Goal: Task Accomplishment & Management: Manage account settings

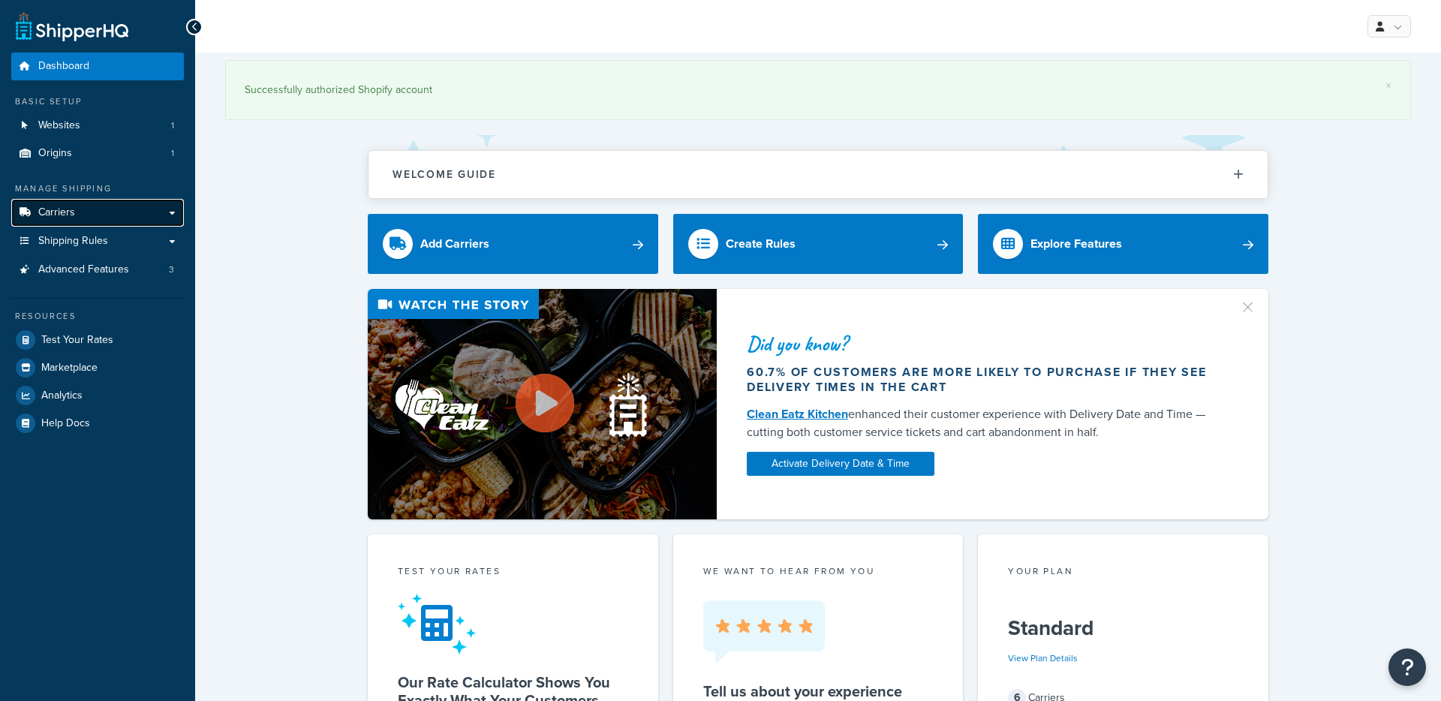
click at [119, 216] on link "Carriers" at bounding box center [97, 213] width 173 height 28
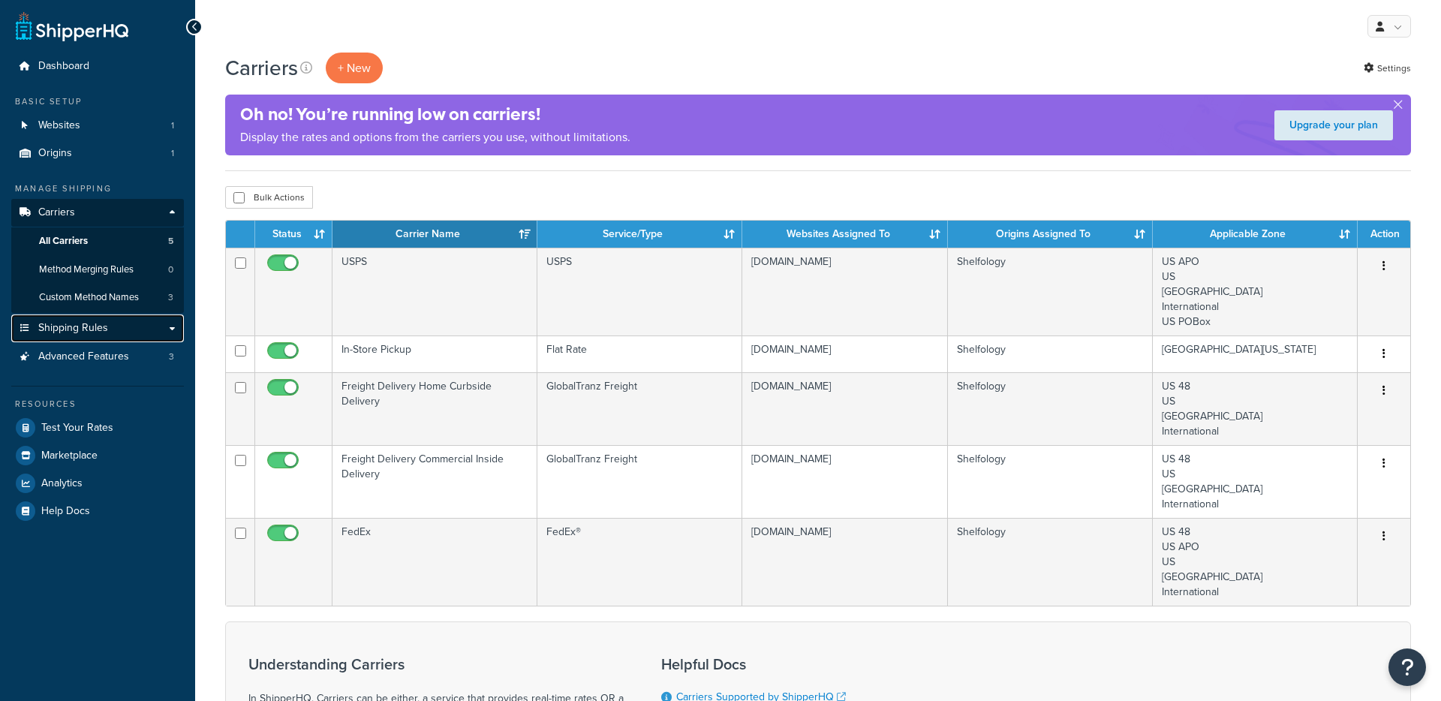
click at [114, 329] on link "Shipping Rules" at bounding box center [97, 329] width 173 height 28
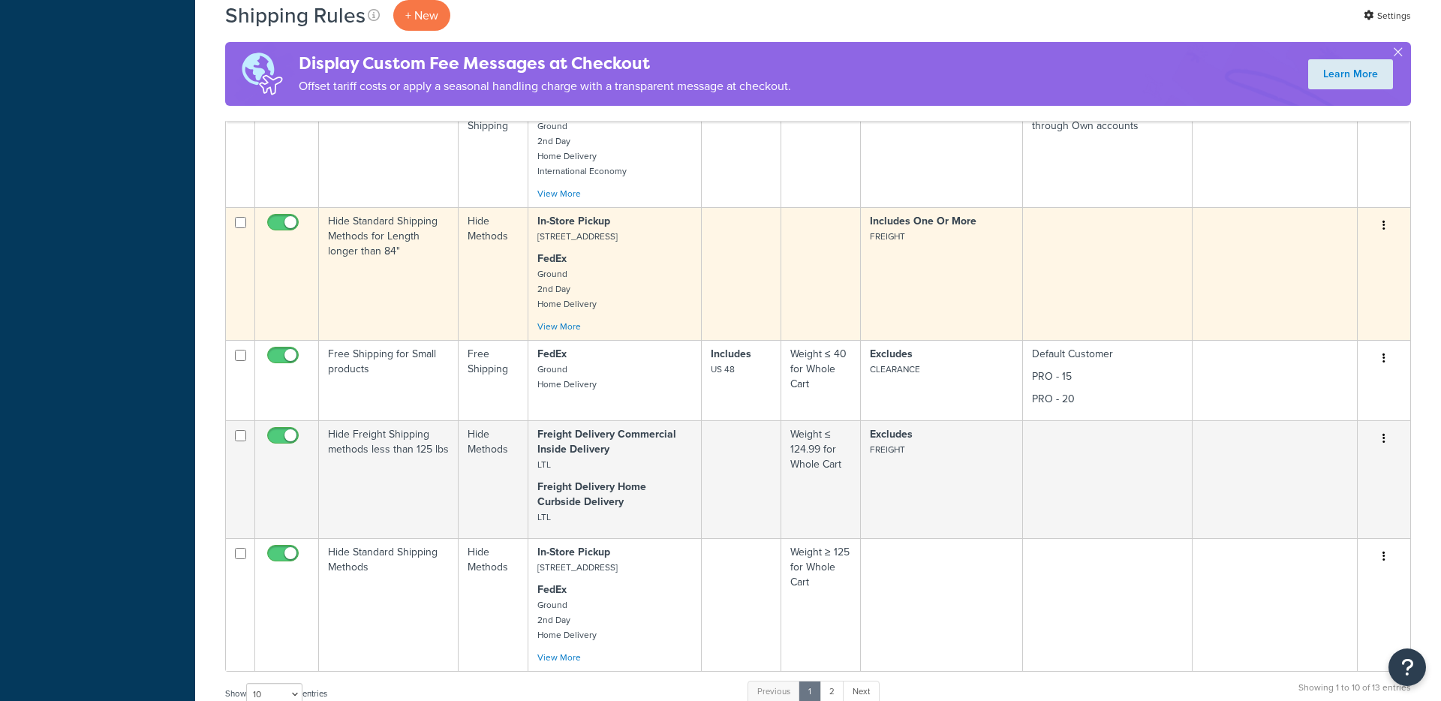
scroll to position [650, 0]
click at [414, 507] on td "Hide Freight Shipping methods less than 125 lbs" at bounding box center [389, 479] width 140 height 118
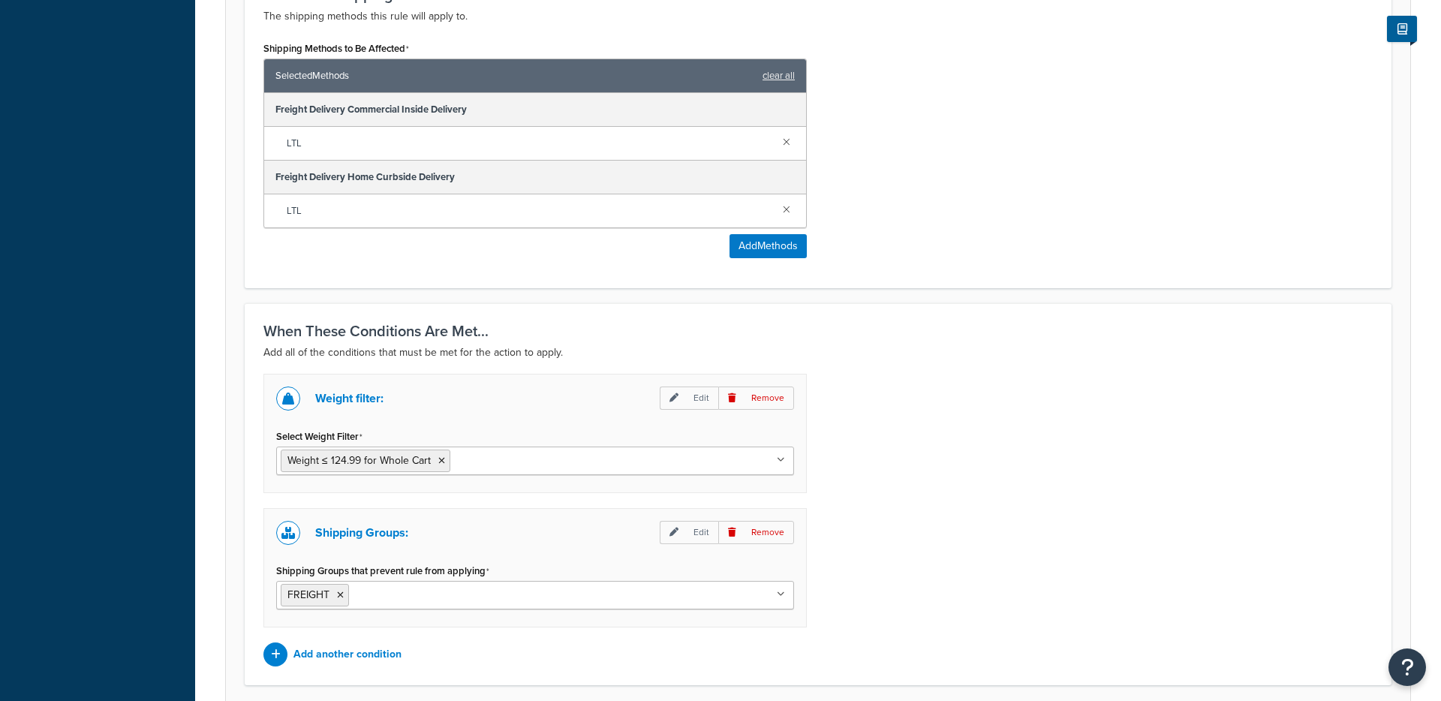
scroll to position [761, 0]
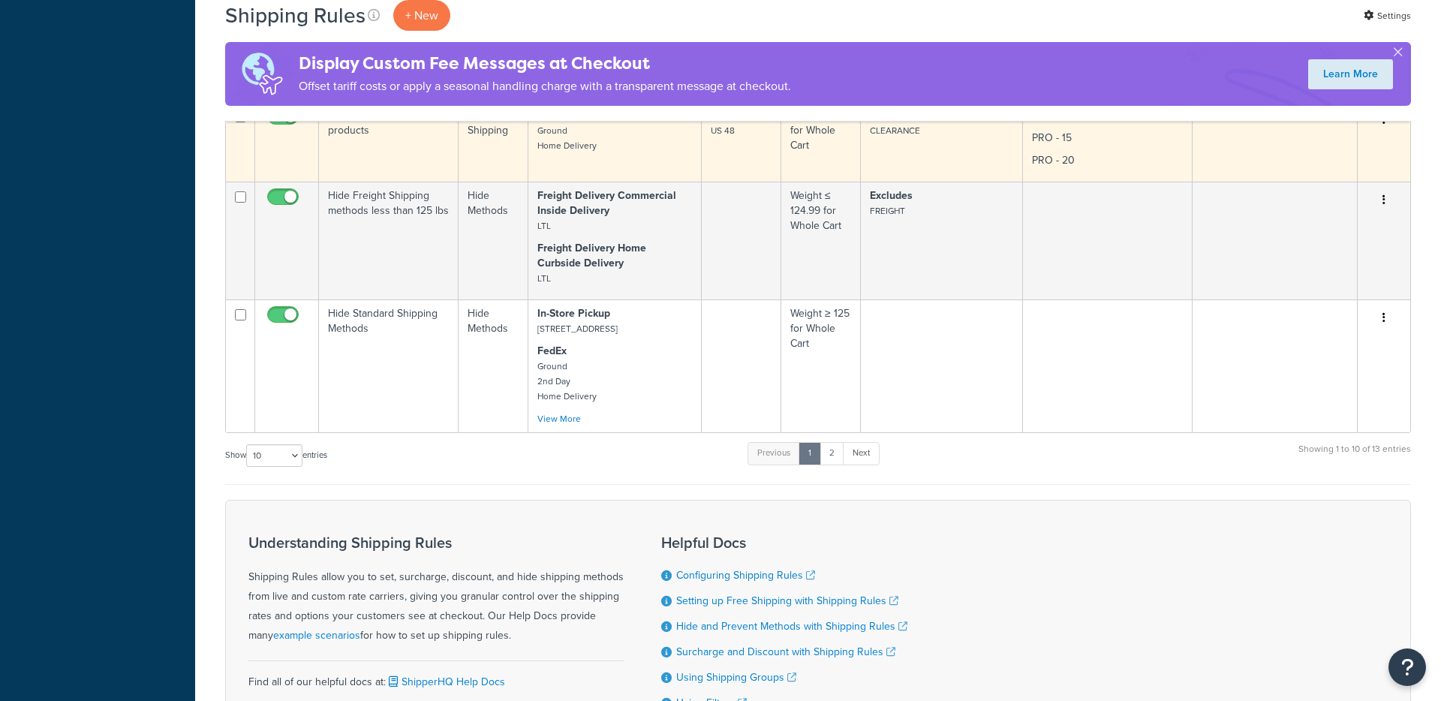
scroll to position [1063, 0]
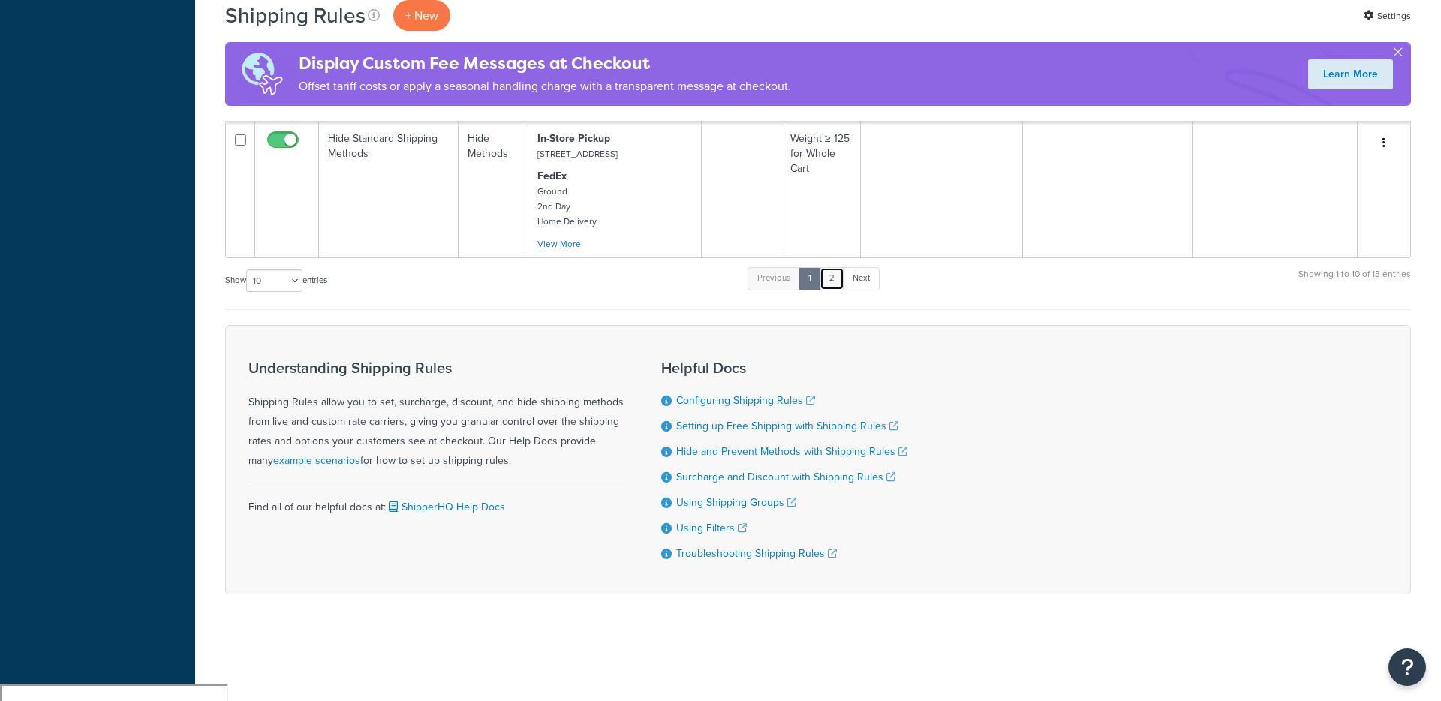
click at [836, 290] on link "2" at bounding box center [832, 278] width 25 height 23
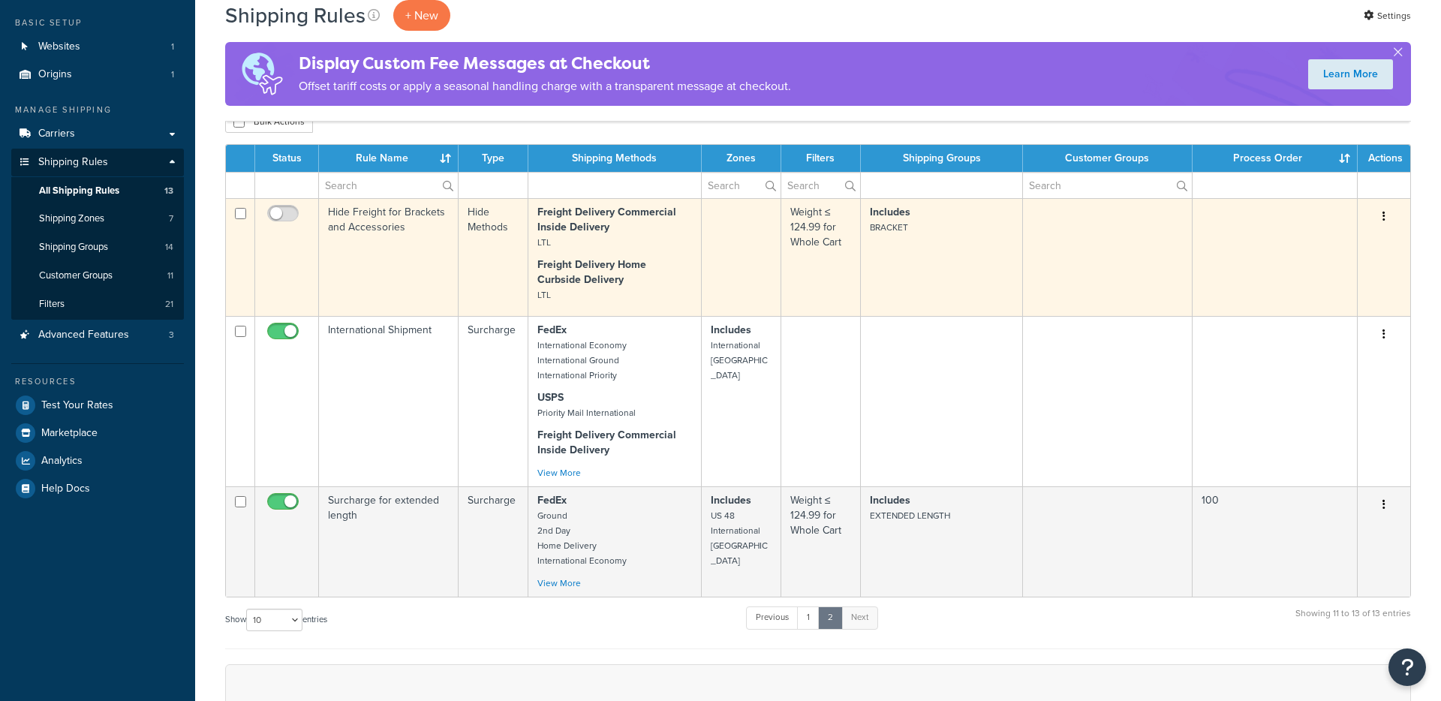
scroll to position [86, 0]
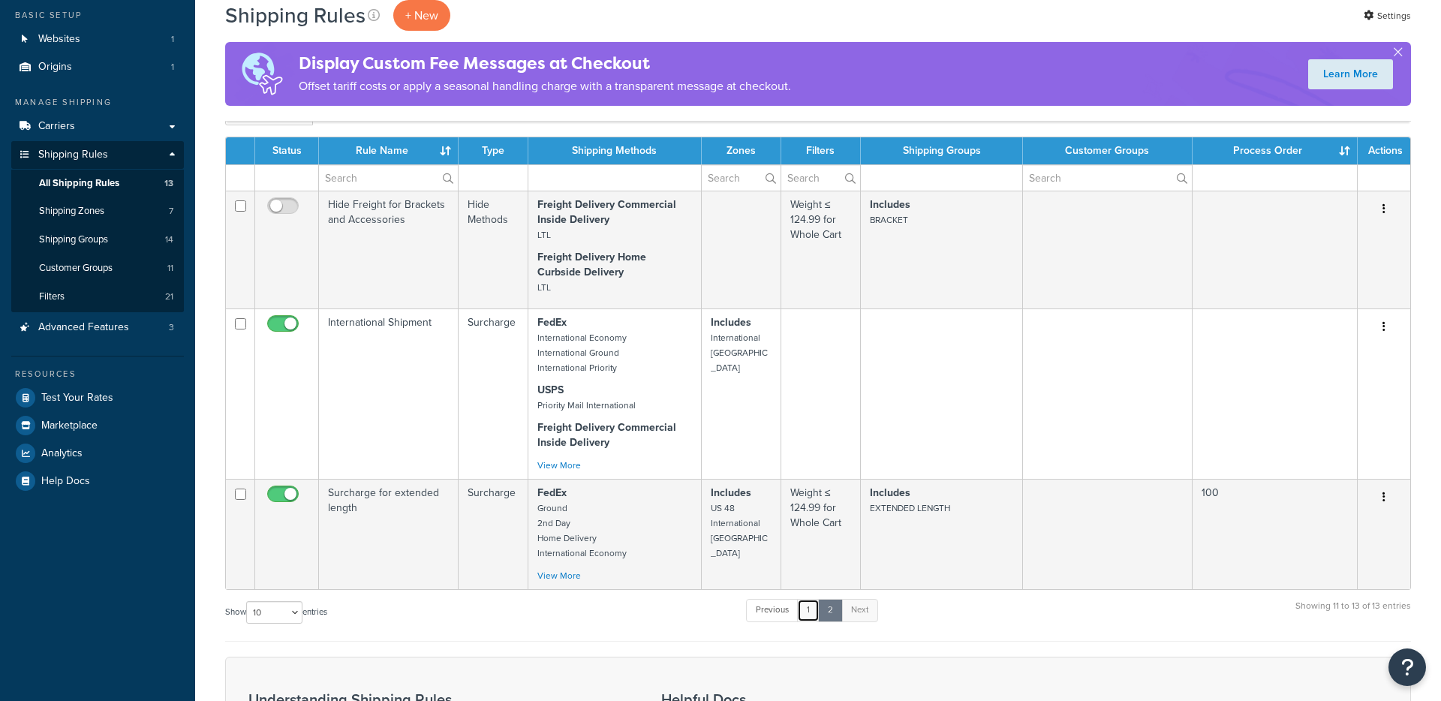
click at [810, 616] on link "1" at bounding box center [808, 610] width 23 height 23
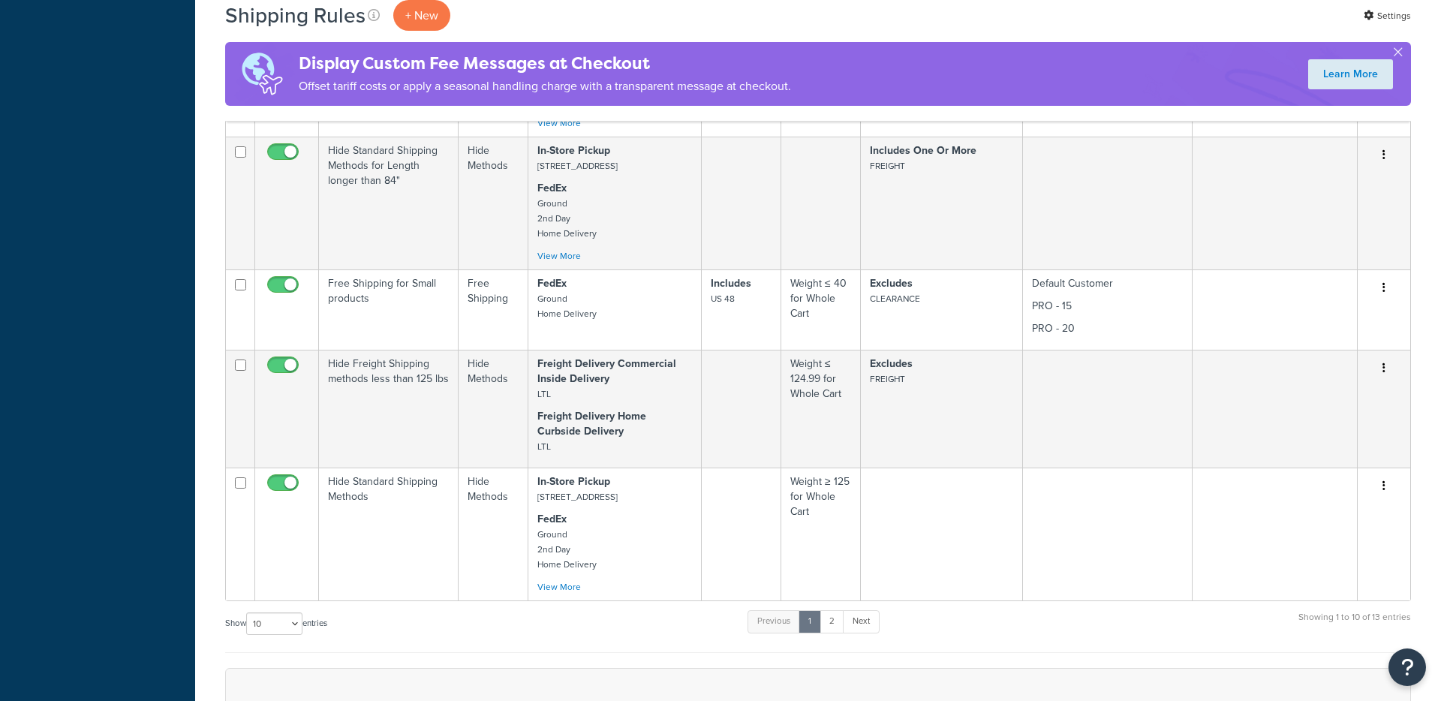
scroll to position [748, 0]
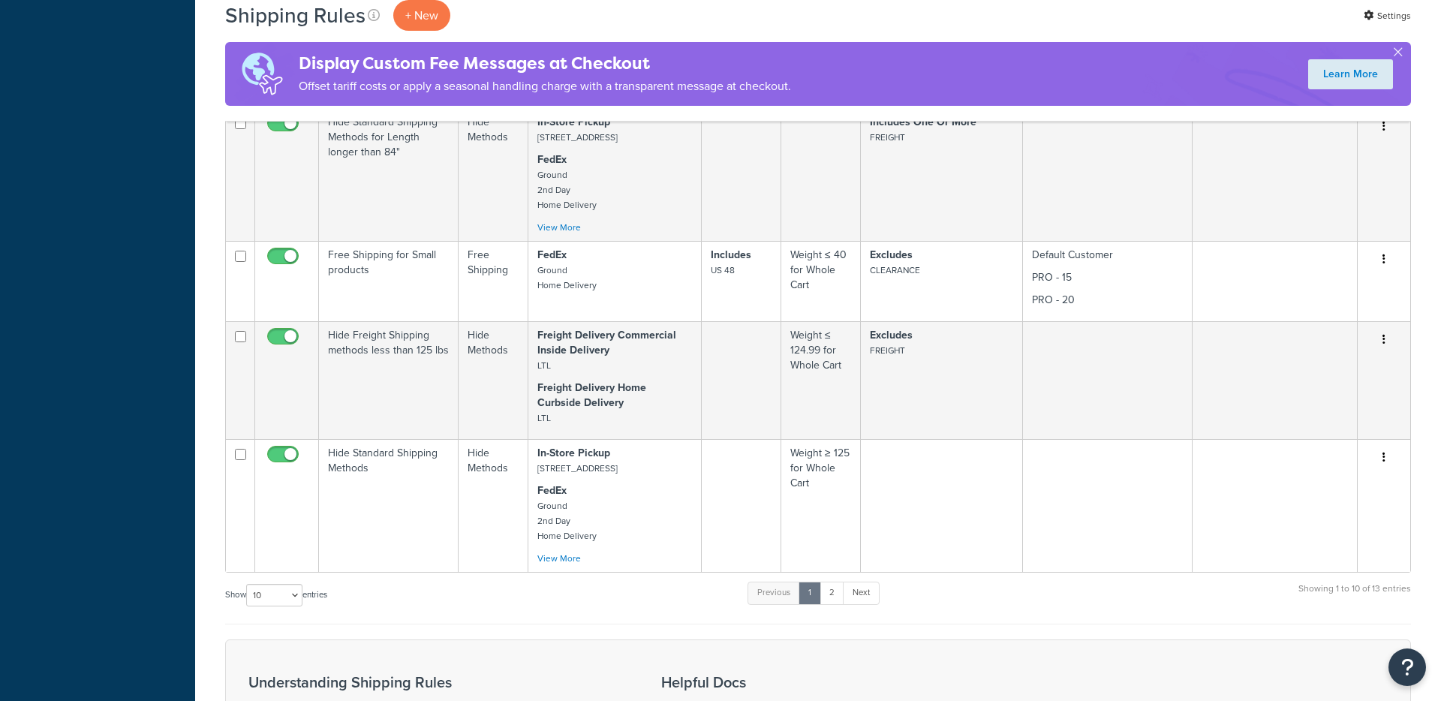
click at [414, 412] on td "Hide Freight Shipping methods less than 125 lbs" at bounding box center [389, 380] width 140 height 118
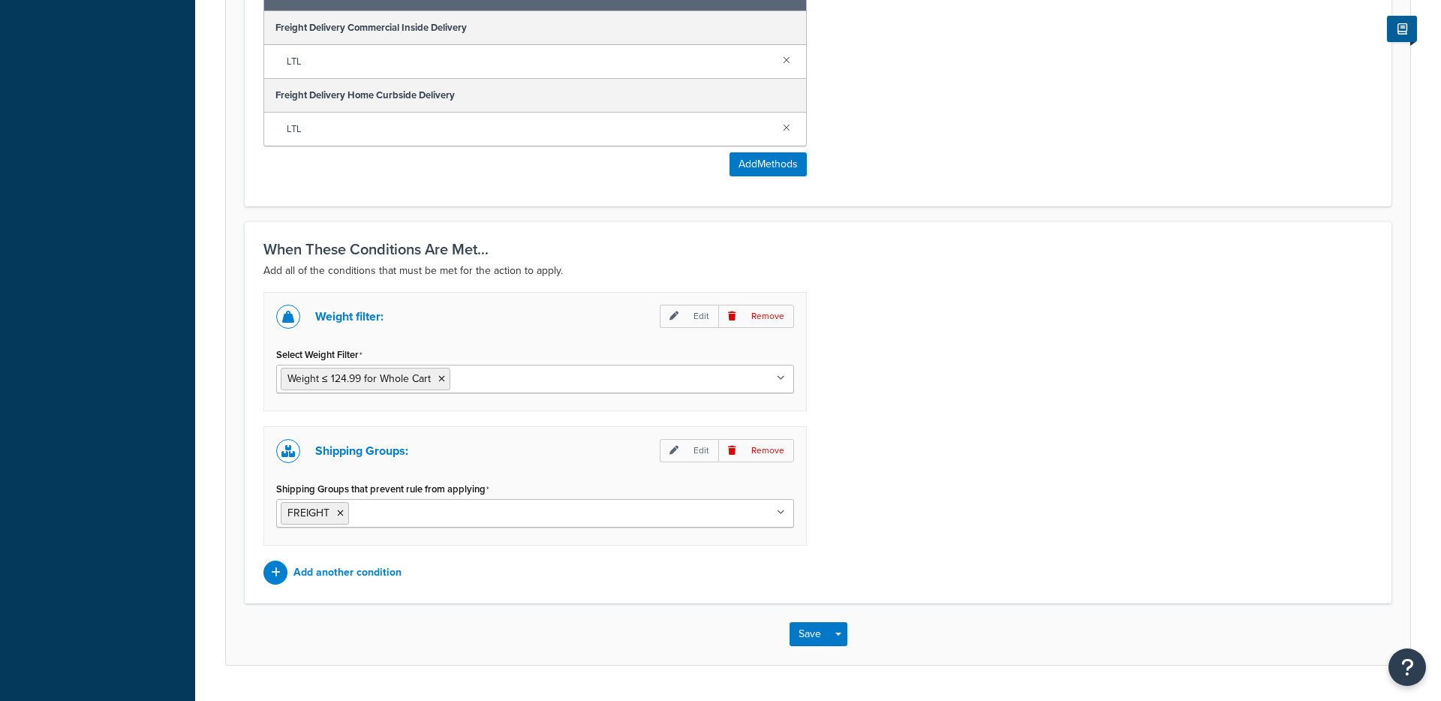
scroll to position [721, 0]
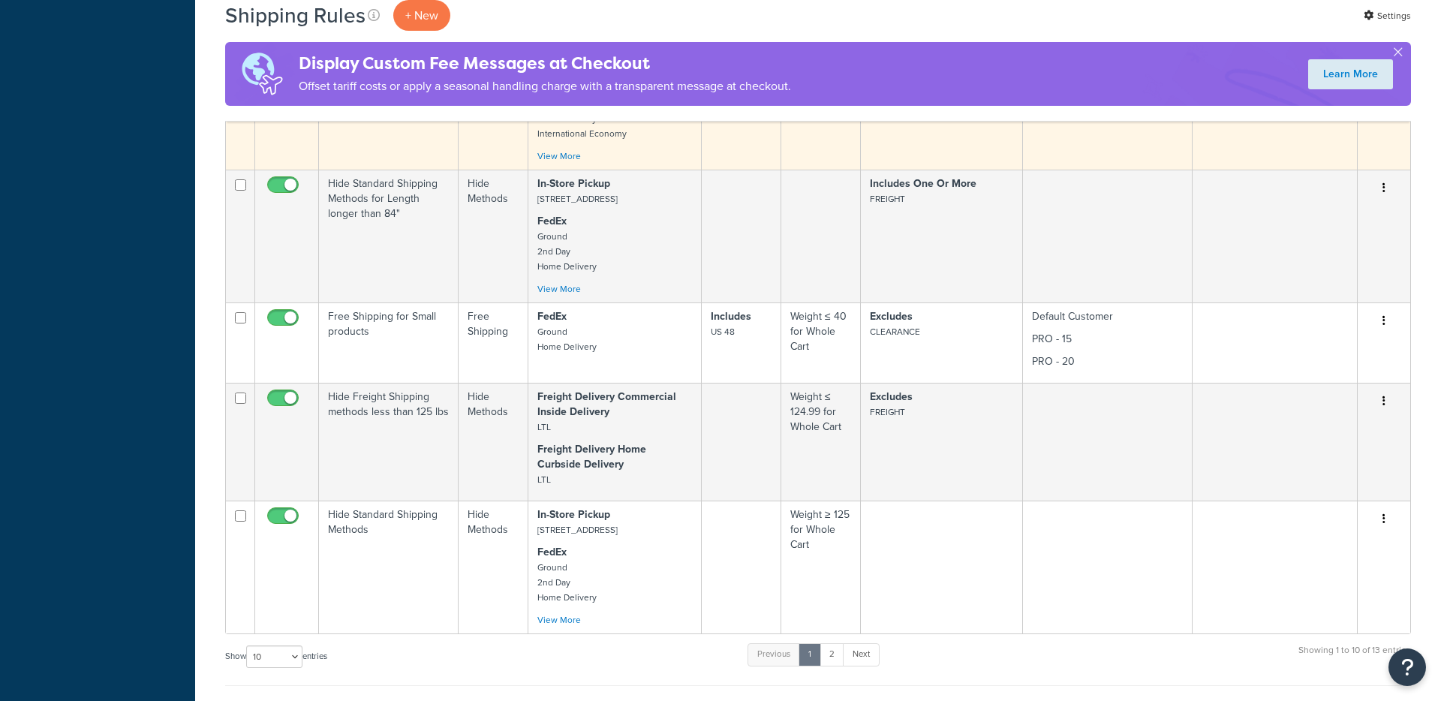
scroll to position [688, 0]
